Goal: Information Seeking & Learning: Check status

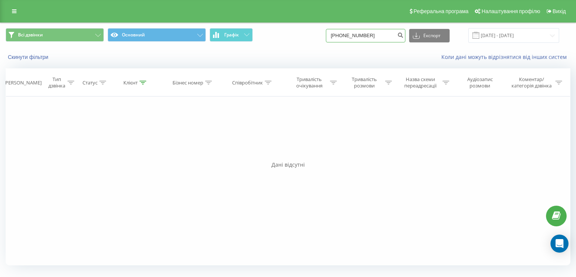
click at [367, 36] on input "[PHONE_NUMBER]" at bounding box center [366, 36] width 80 height 14
click at [367, 35] on input "[PHONE_NUMBER]" at bounding box center [366, 36] width 80 height 14
paste input "0933662794"
type input "[PHONE_NUMBER]"
click at [404, 36] on icon "submit" at bounding box center [400, 34] width 6 height 5
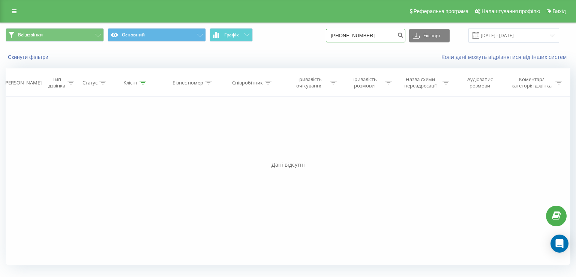
click at [351, 39] on input "[PHONE_NUMBER]" at bounding box center [366, 36] width 80 height 14
click at [345, 36] on input "[PHONE_NUMBER]" at bounding box center [366, 36] width 80 height 14
type input "0933662794"
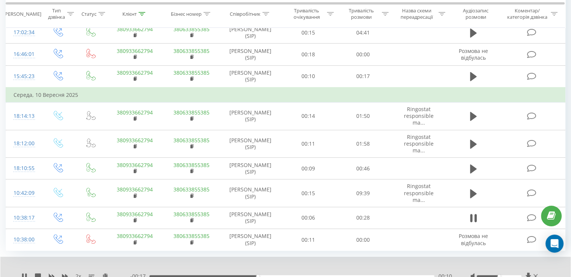
click at [297, 275] on div "00:10" at bounding box center [291, 276] width 285 height 2
drag, startPoint x: 321, startPoint y: 273, endPoint x: 334, endPoint y: 273, distance: 12.8
click at [324, 275] on div "00:17" at bounding box center [291, 276] width 285 height 2
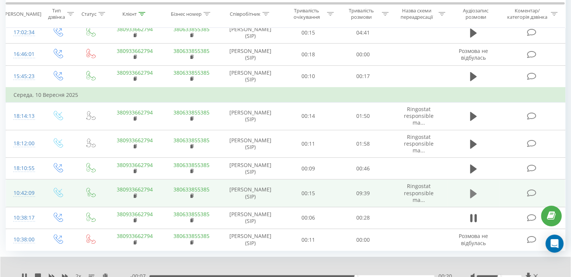
click at [473, 191] on icon at bounding box center [473, 193] width 7 height 9
click at [64, 273] on icon at bounding box center [65, 276] width 6 height 6
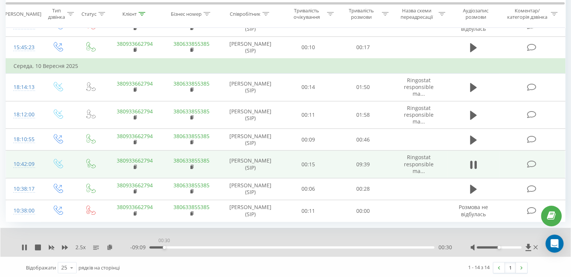
click at [164, 246] on div "00:30" at bounding box center [291, 247] width 285 height 2
drag, startPoint x: 167, startPoint y: 245, endPoint x: 172, endPoint y: 245, distance: 5.3
click at [169, 246] on div "00:35" at bounding box center [291, 247] width 285 height 2
click at [174, 246] on div "00:44" at bounding box center [291, 247] width 285 height 2
click at [178, 246] on div "00:59" at bounding box center [291, 247] width 285 height 2
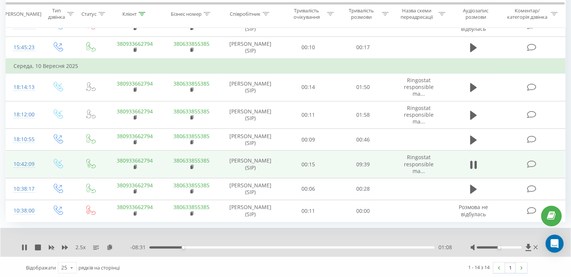
click at [186, 246] on div "01:08" at bounding box center [291, 247] width 285 height 2
click at [192, 246] on div "01:16" at bounding box center [291, 247] width 285 height 2
click at [198, 246] on div "01:27" at bounding box center [291, 247] width 285 height 2
click at [205, 246] on div "01:53" at bounding box center [291, 247] width 285 height 2
click at [209, 246] on div "01:53" at bounding box center [291, 247] width 285 height 2
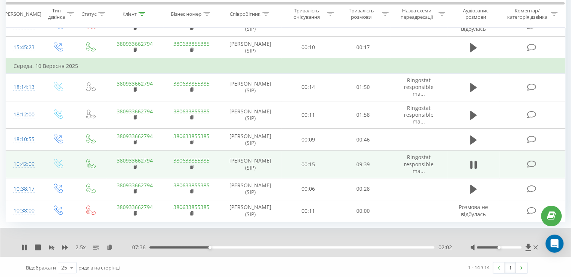
click at [213, 246] on div "02:02" at bounding box center [291, 247] width 285 height 2
click at [221, 246] on div "02:11" at bounding box center [291, 247] width 285 height 2
click at [239, 246] on div "03:02" at bounding box center [291, 247] width 285 height 2
click at [245, 246] on div "03:08" at bounding box center [291, 247] width 285 height 2
click at [252, 246] on div "03:15" at bounding box center [291, 247] width 285 height 2
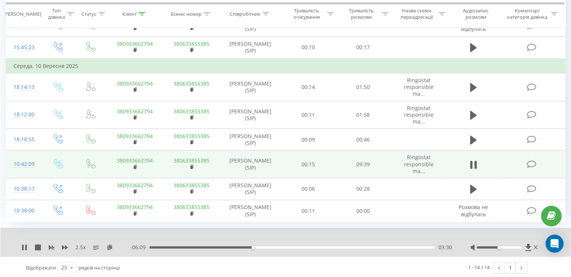
click at [257, 246] on div "03:30" at bounding box center [291, 247] width 285 height 2
click at [261, 246] on div "03:41" at bounding box center [291, 247] width 285 height 2
click at [63, 244] on icon at bounding box center [65, 247] width 6 height 6
click at [65, 244] on icon at bounding box center [65, 247] width 6 height 6
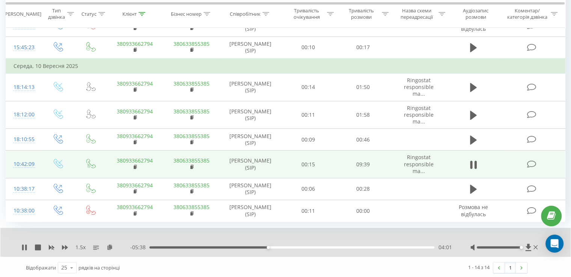
drag, startPoint x: 510, startPoint y: 245, endPoint x: 520, endPoint y: 246, distance: 9.9
click at [520, 246] on div at bounding box center [504, 247] width 69 height 8
click at [274, 246] on div "04:13" at bounding box center [291, 247] width 285 height 2
click at [280, 246] on div "04:15" at bounding box center [291, 247] width 285 height 2
click at [286, 246] on div "04:29" at bounding box center [291, 247] width 285 height 2
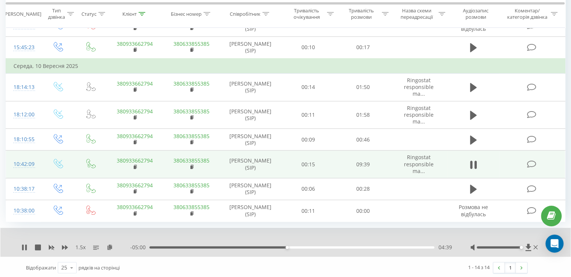
click at [291, 246] on div "04:39" at bounding box center [291, 247] width 285 height 2
click at [296, 246] on div "04:49" at bounding box center [291, 247] width 285 height 2
click at [312, 246] on div "05:31" at bounding box center [291, 247] width 285 height 2
click at [314, 246] on div "05:31" at bounding box center [291, 247] width 285 height 2
click at [319, 246] on div "05:36" at bounding box center [291, 247] width 285 height 2
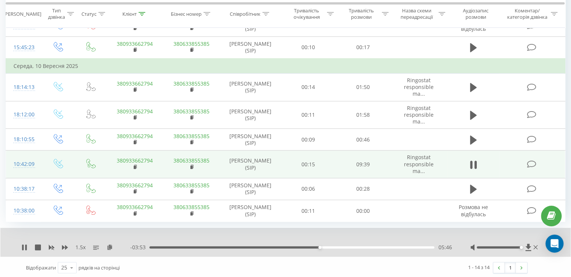
click at [323, 246] on div "05:46" at bounding box center [291, 247] width 285 height 2
click at [329, 246] on div "06:05" at bounding box center [291, 247] width 285 height 2
click at [333, 246] on div "06:06" at bounding box center [291, 247] width 285 height 2
click at [336, 246] on div "06:20" at bounding box center [291, 247] width 285 height 2
click at [342, 246] on div "06:21" at bounding box center [291, 247] width 285 height 2
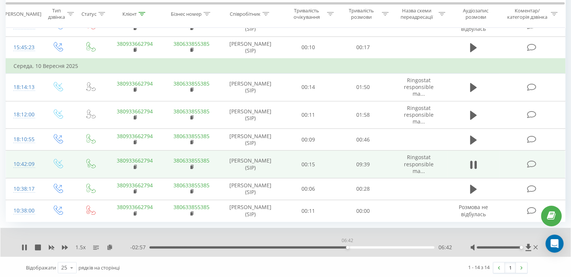
click at [347, 246] on div "06:42" at bounding box center [291, 247] width 285 height 2
click at [353, 246] on div "06:43" at bounding box center [291, 247] width 285 height 2
click at [358, 246] on div "06:56" at bounding box center [291, 247] width 285 height 2
click at [365, 246] on div "07:05" at bounding box center [291, 247] width 285 height 2
click at [369, 246] on div "07:19" at bounding box center [291, 247] width 285 height 2
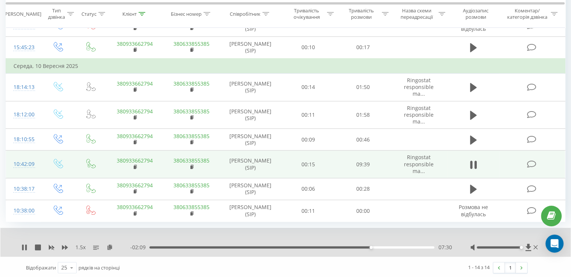
click at [375, 246] on div "07:30" at bounding box center [291, 247] width 285 height 2
click at [382, 246] on div "07:42" at bounding box center [291, 247] width 285 height 2
click at [386, 246] on div "08:01" at bounding box center [291, 247] width 285 height 2
click at [392, 246] on div "08:03" at bounding box center [291, 247] width 285 height 2
click at [396, 246] on div "08:13" at bounding box center [291, 247] width 285 height 2
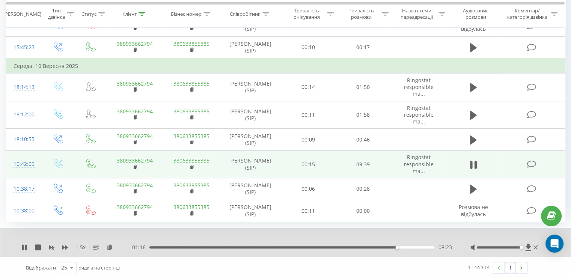
click at [402, 246] on div "- 01:16 08:23 08:23" at bounding box center [290, 247] width 321 height 8
click at [403, 246] on div "- 01:16 08:23 08:23" at bounding box center [290, 247] width 321 height 8
click at [403, 246] on div "08:23" at bounding box center [291, 247] width 285 height 2
click at [407, 246] on div "08:37" at bounding box center [291, 247] width 285 height 2
click at [411, 246] on div "08:44" at bounding box center [291, 247] width 285 height 2
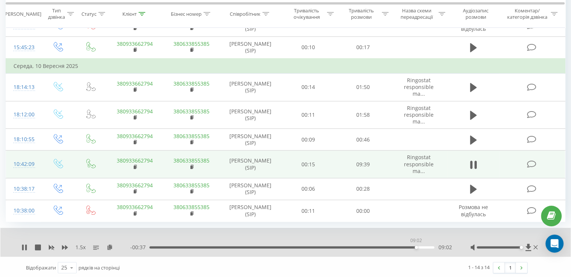
click at [416, 246] on div "09:02" at bounding box center [291, 247] width 285 height 2
click at [418, 246] on div "09:02" at bounding box center [291, 247] width 285 height 2
click at [420, 246] on div "09:09" at bounding box center [291, 247] width 285 height 2
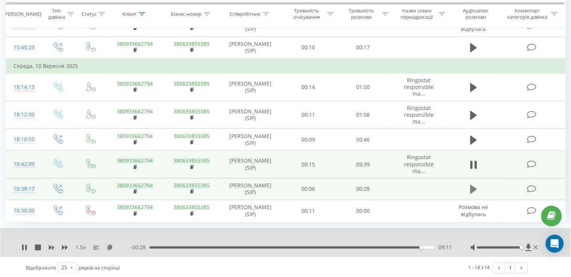
click at [474, 188] on icon at bounding box center [473, 189] width 7 height 9
click at [471, 160] on icon at bounding box center [473, 164] width 7 height 9
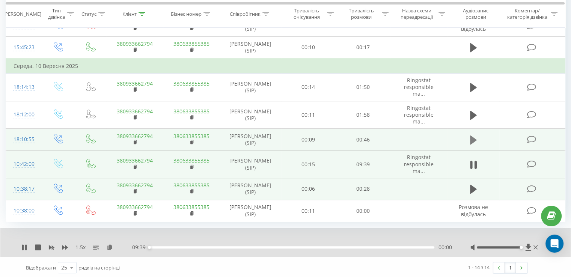
click at [472, 136] on icon at bounding box center [473, 139] width 7 height 9
click at [64, 244] on icon at bounding box center [65, 247] width 6 height 6
click at [185, 246] on div "00:04" at bounding box center [291, 247] width 285 height 2
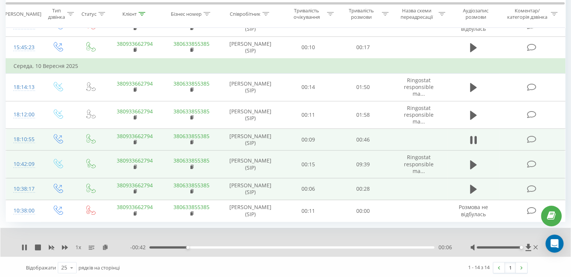
click at [78, 245] on span "1 x" at bounding box center [78, 247] width 6 height 8
click at [62, 245] on icon at bounding box center [65, 247] width 6 height 6
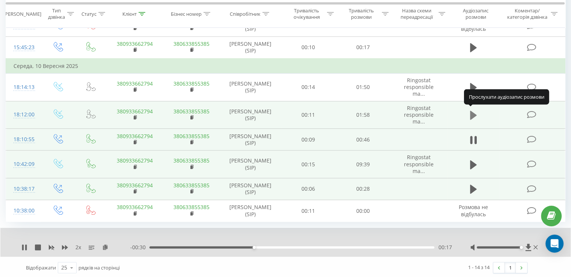
click at [473, 113] on icon at bounding box center [473, 115] width 7 height 9
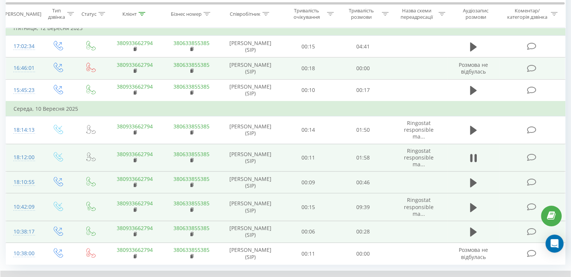
scroll to position [251, 0]
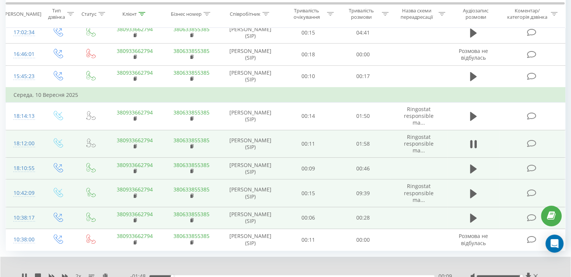
click at [185, 275] on div "00:09" at bounding box center [291, 276] width 285 height 2
drag, startPoint x: 203, startPoint y: 273, endPoint x: 212, endPoint y: 272, distance: 9.1
click at [207, 275] on div "00:16" at bounding box center [291, 276] width 285 height 2
click at [232, 275] on div "00:27" at bounding box center [291, 276] width 285 height 2
drag, startPoint x: 262, startPoint y: 273, endPoint x: 267, endPoint y: 273, distance: 4.9
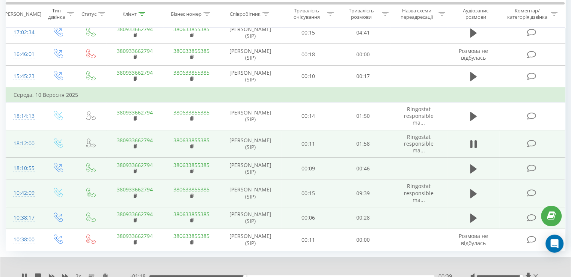
click at [266, 275] on div "00:39" at bounding box center [291, 276] width 285 height 2
drag, startPoint x: 293, startPoint y: 274, endPoint x: 308, endPoint y: 273, distance: 15.8
click at [305, 275] on div "00:59" at bounding box center [291, 276] width 285 height 2
drag, startPoint x: 326, startPoint y: 273, endPoint x: 335, endPoint y: 272, distance: 9.0
click at [330, 275] on div "01:13" at bounding box center [291, 276] width 285 height 2
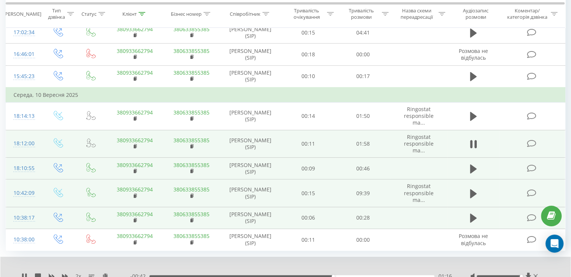
click at [349, 275] on div "01:16" at bounding box center [291, 276] width 285 height 2
drag, startPoint x: 363, startPoint y: 275, endPoint x: 373, endPoint y: 273, distance: 9.8
click at [366, 275] on div "01:29" at bounding box center [291, 276] width 285 height 2
click at [379, 275] on div "01:30" at bounding box center [291, 276] width 285 height 2
drag, startPoint x: 389, startPoint y: 273, endPoint x: 398, endPoint y: 273, distance: 9.0
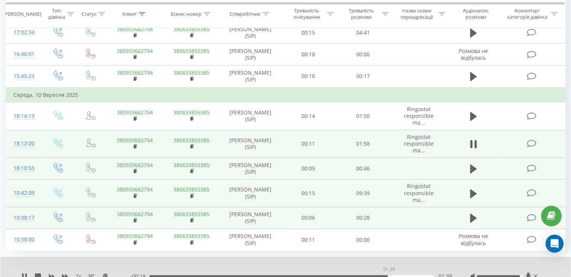
click at [392, 275] on div "01:39" at bounding box center [291, 276] width 285 height 2
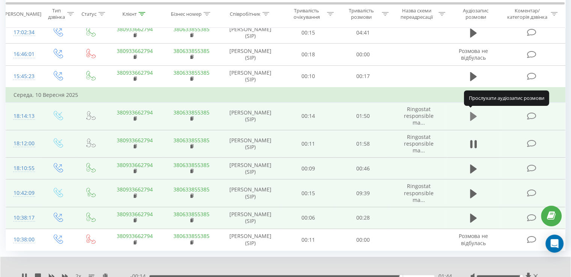
click at [473, 114] on icon at bounding box center [473, 116] width 7 height 9
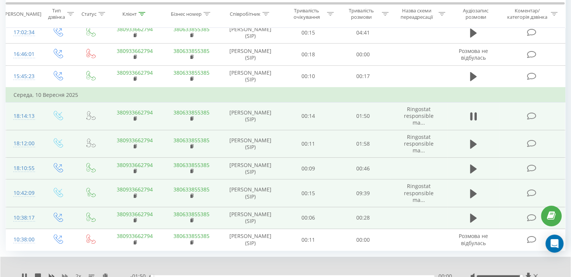
click at [64, 273] on icon at bounding box center [65, 276] width 6 height 6
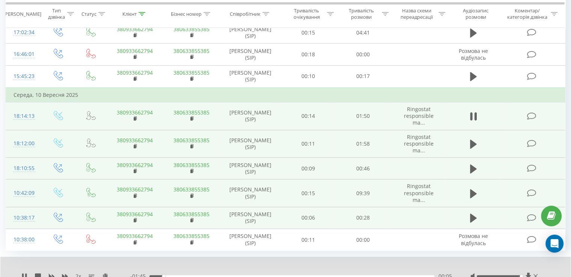
click at [175, 275] on div "00:05" at bounding box center [291, 276] width 285 height 2
click at [198, 275] on div "00:10" at bounding box center [291, 276] width 285 height 2
drag, startPoint x: 208, startPoint y: 271, endPoint x: 222, endPoint y: 271, distance: 14.3
click at [213, 272] on div "- 01:32 00:19 00:19" at bounding box center [290, 276] width 321 height 8
click at [225, 275] on div "00:20" at bounding box center [291, 276] width 285 height 2
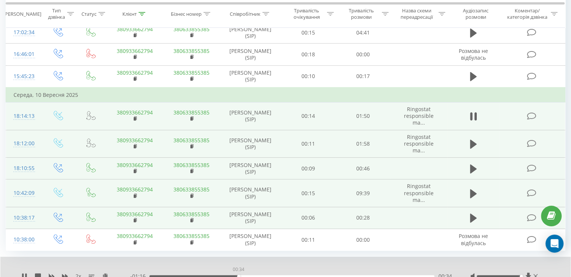
drag, startPoint x: 238, startPoint y: 273, endPoint x: 260, endPoint y: 273, distance: 22.1
click at [245, 275] on div "00:34" at bounding box center [291, 276] width 285 height 2
click at [274, 273] on div "- 01:13 00:38 00:38" at bounding box center [290, 276] width 321 height 8
click at [219, 272] on div "- 01:09 00:41 00:41" at bounding box center [290, 276] width 321 height 8
click at [218, 272] on div "- 01:09 00:42 00:42" at bounding box center [290, 276] width 321 height 8
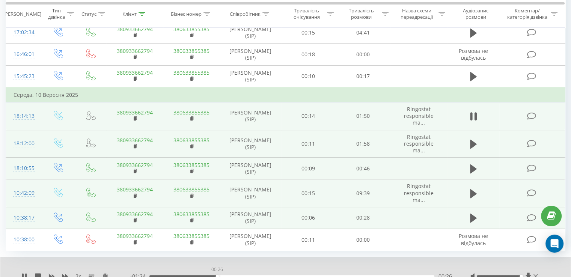
click at [217, 275] on div "00:26" at bounding box center [291, 276] width 285 height 2
click at [232, 275] on div "00:27" at bounding box center [291, 276] width 285 height 2
click at [218, 275] on div "00:26" at bounding box center [291, 276] width 285 height 2
click at [68, 273] on icon at bounding box center [65, 276] width 6 height 6
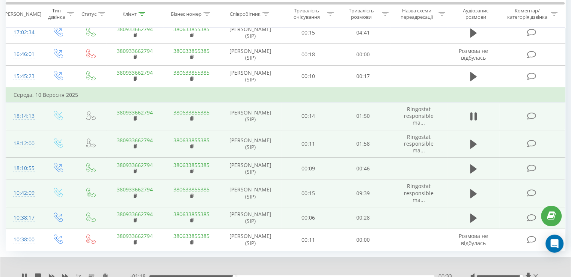
drag, startPoint x: 212, startPoint y: 273, endPoint x: 193, endPoint y: 274, distance: 19.5
click at [200, 275] on div "00:33" at bounding box center [291, 276] width 285 height 2
drag, startPoint x: 230, startPoint y: 273, endPoint x: 212, endPoint y: 274, distance: 18.0
click at [212, 275] on div "00:31" at bounding box center [291, 276] width 285 height 2
drag, startPoint x: 201, startPoint y: 272, endPoint x: 194, endPoint y: 274, distance: 6.8
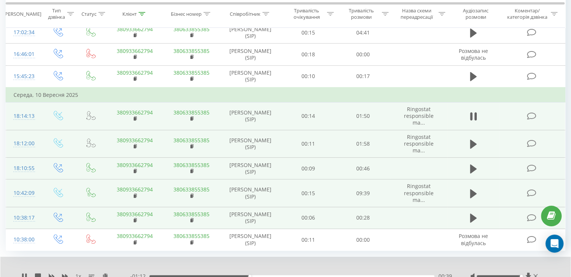
click at [199, 273] on div "- 01:12 00:39 00:39" at bounding box center [290, 276] width 321 height 8
click at [194, 275] on div "00:39" at bounding box center [291, 276] width 285 height 2
click at [209, 272] on div "- 01:16 00:34 00:34" at bounding box center [290, 276] width 321 height 8
click at [204, 272] on div "- 01:15 00:35 00:35" at bounding box center [290, 276] width 321 height 8
click at [203, 275] on div "00:35" at bounding box center [291, 276] width 285 height 2
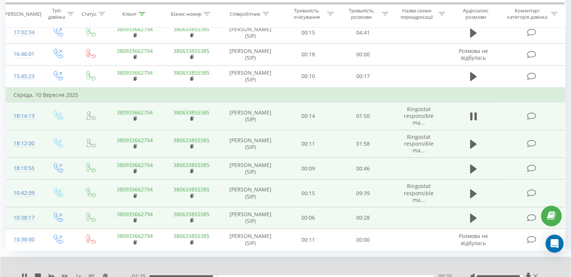
click at [66, 273] on icon at bounding box center [65, 276] width 6 height 6
click at [65, 273] on icon at bounding box center [65, 276] width 6 height 6
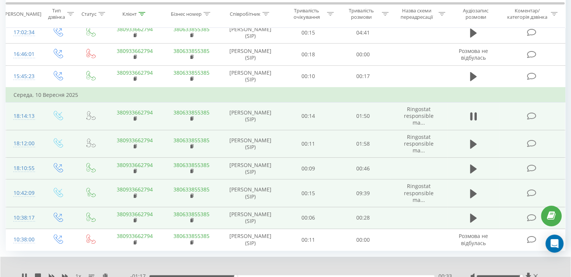
click at [21, 275] on div "1 x - 01:17 00:33 00:33" at bounding box center [285, 271] width 570 height 29
click at [22, 275] on icon at bounding box center [23, 276] width 2 height 6
click at [24, 273] on icon at bounding box center [24, 276] width 5 height 6
click at [66, 275] on icon at bounding box center [65, 276] width 6 height 5
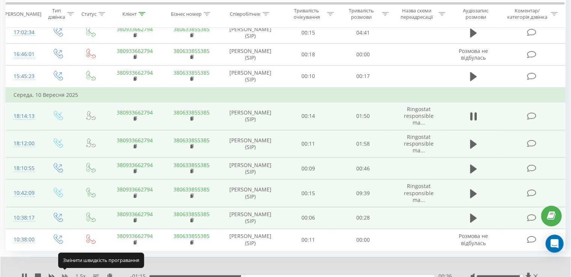
click at [66, 275] on icon at bounding box center [65, 276] width 6 height 5
